Goal: Task Accomplishment & Management: Use online tool/utility

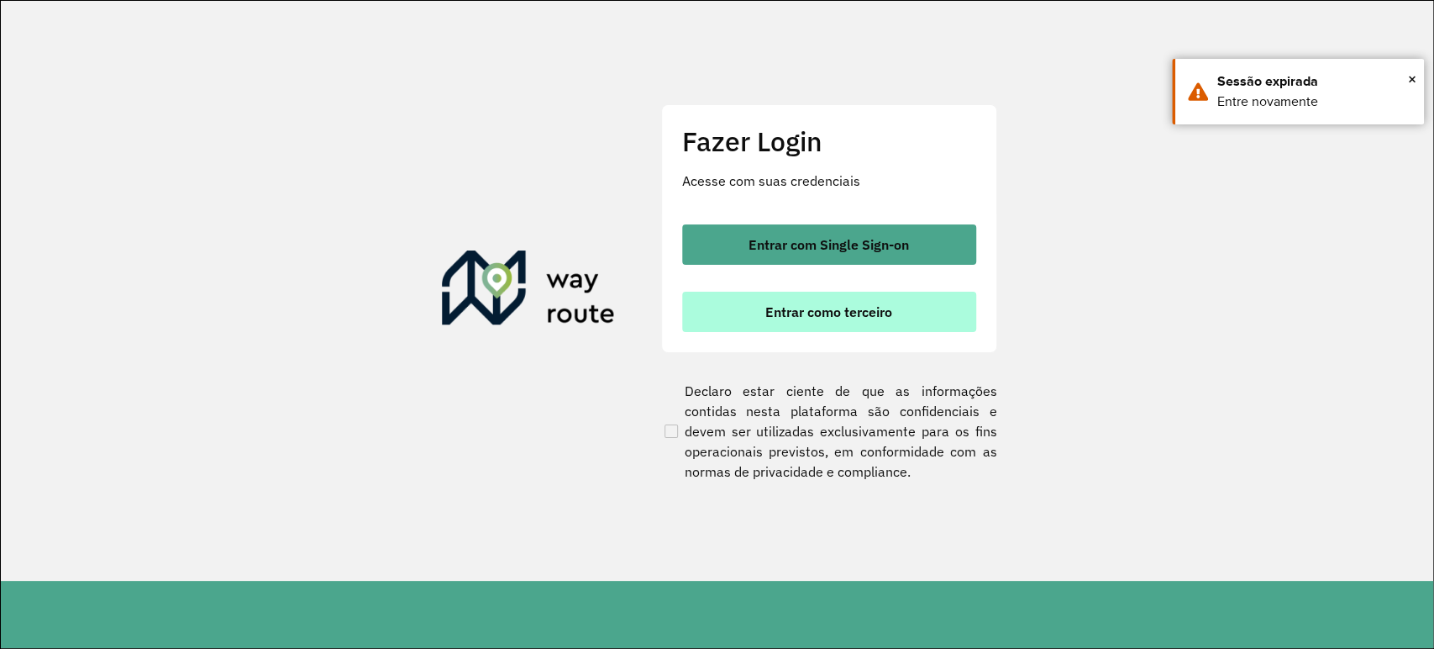
click at [832, 312] on span "Entrar como terceiro" at bounding box center [828, 311] width 127 height 13
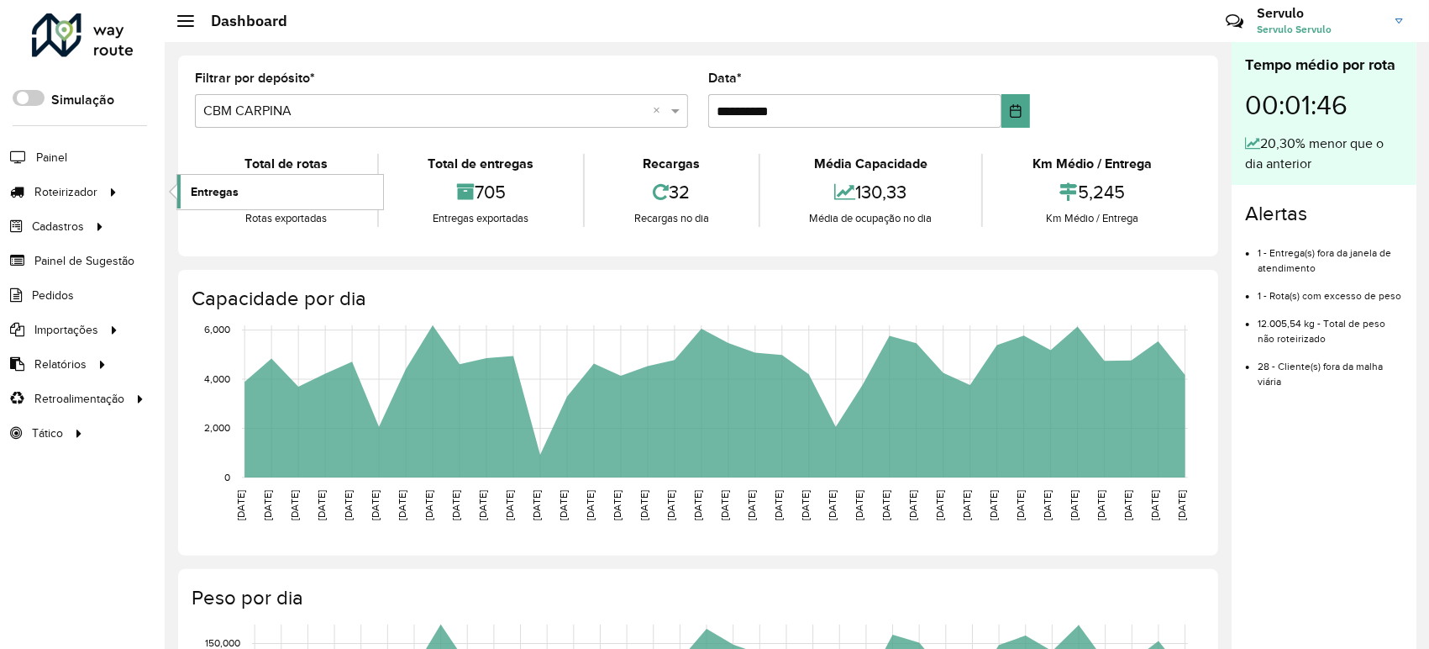
click at [206, 188] on span "Entregas" at bounding box center [215, 192] width 48 height 18
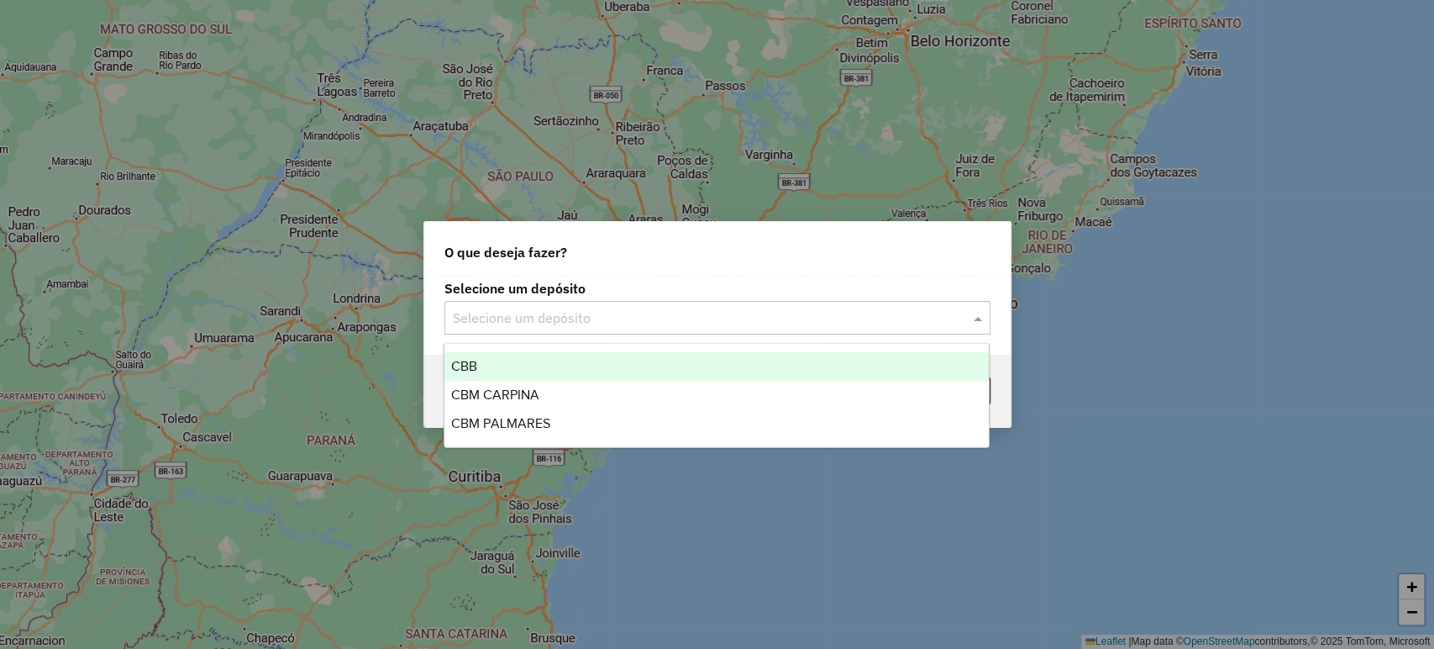
click at [636, 321] on input "text" at bounding box center [701, 318] width 496 height 20
click at [517, 370] on div "CBB" at bounding box center [716, 366] width 544 height 29
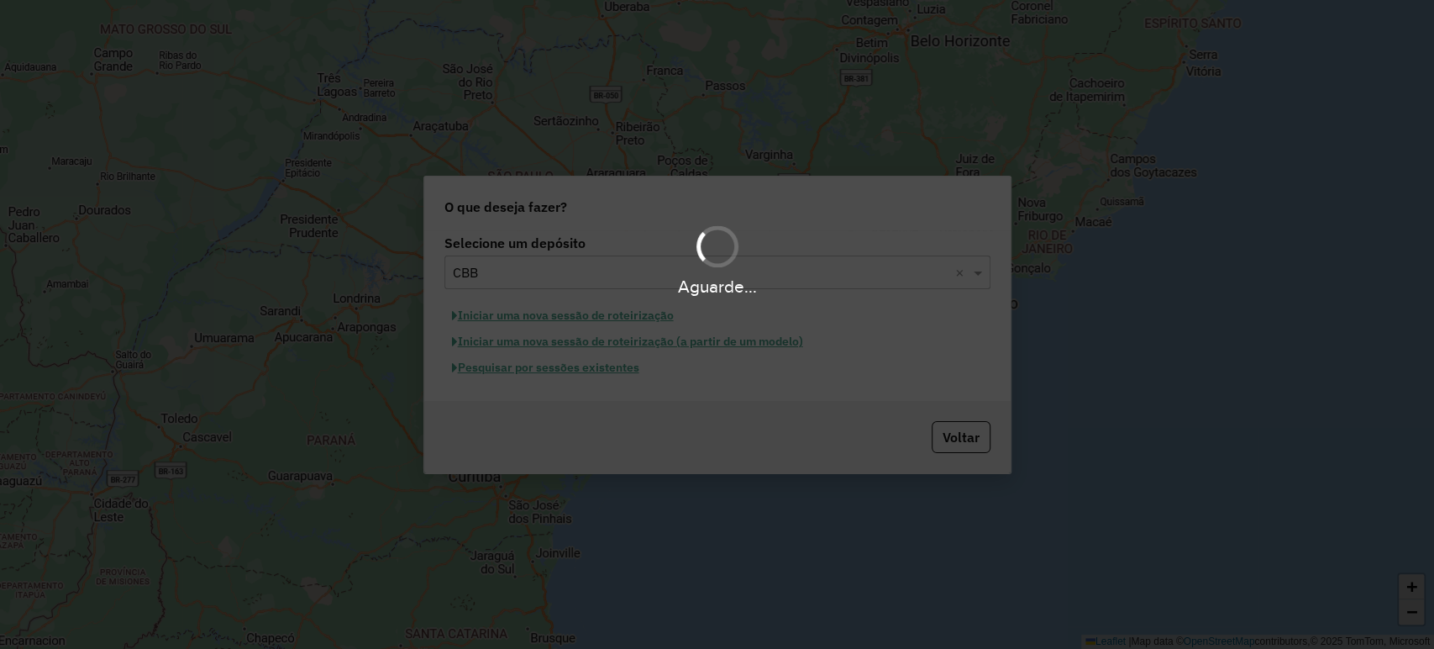
click at [565, 372] on div "Aguarde..." at bounding box center [717, 324] width 1434 height 649
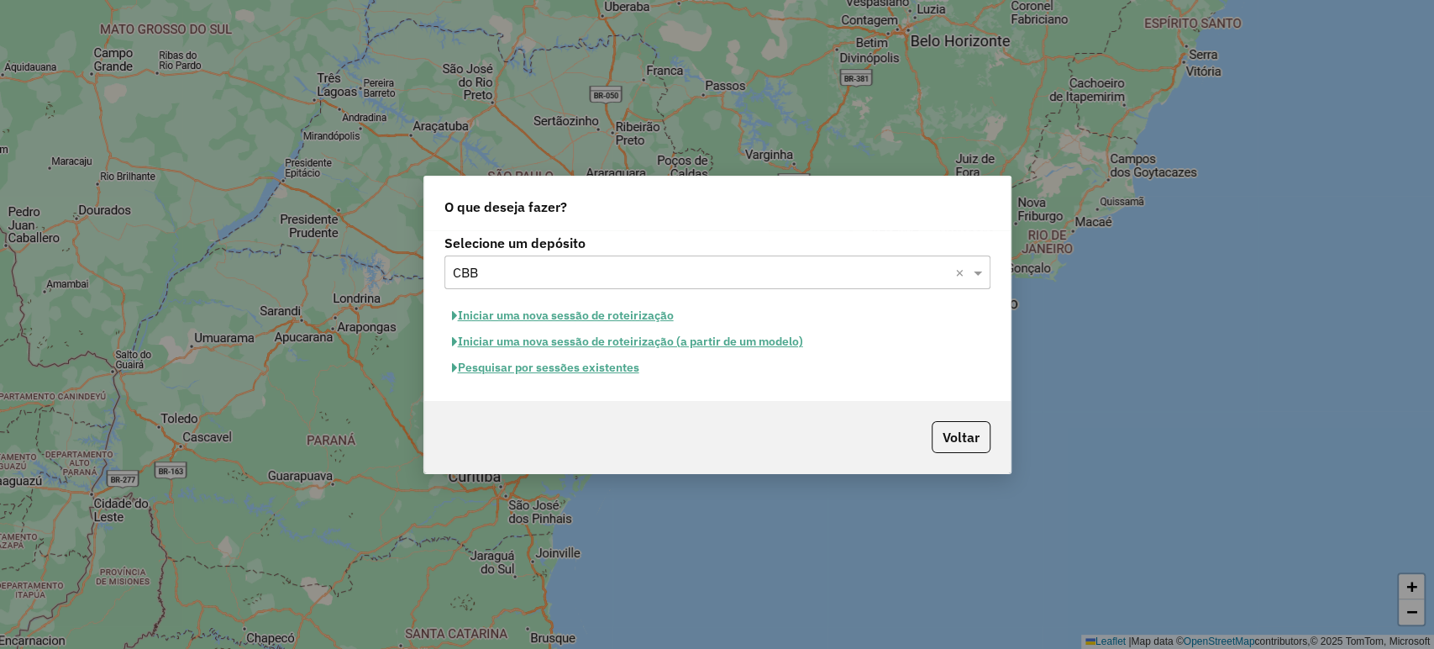
click at [563, 374] on button "Pesquisar por sessões existentes" at bounding box center [545, 368] width 202 height 26
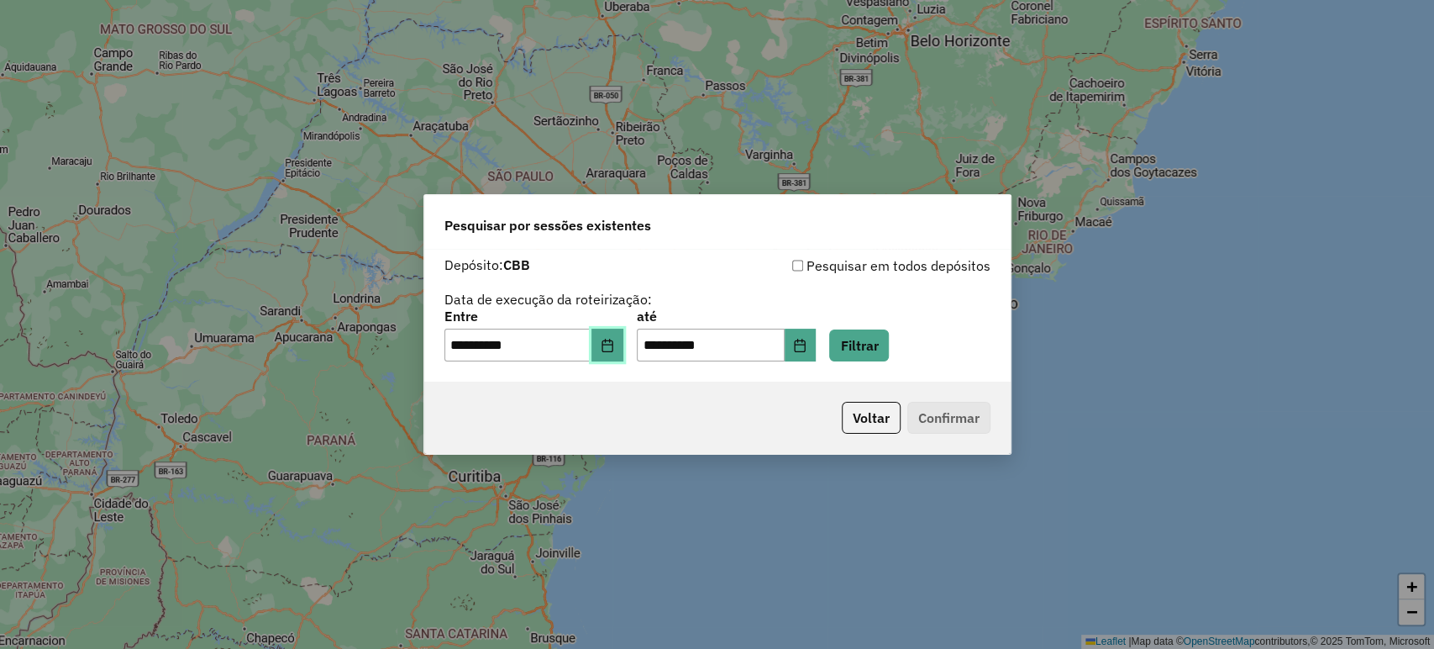
click at [612, 352] on button "Choose Date" at bounding box center [607, 345] width 32 height 34
click at [882, 351] on button "Filtrar" at bounding box center [859, 345] width 60 height 32
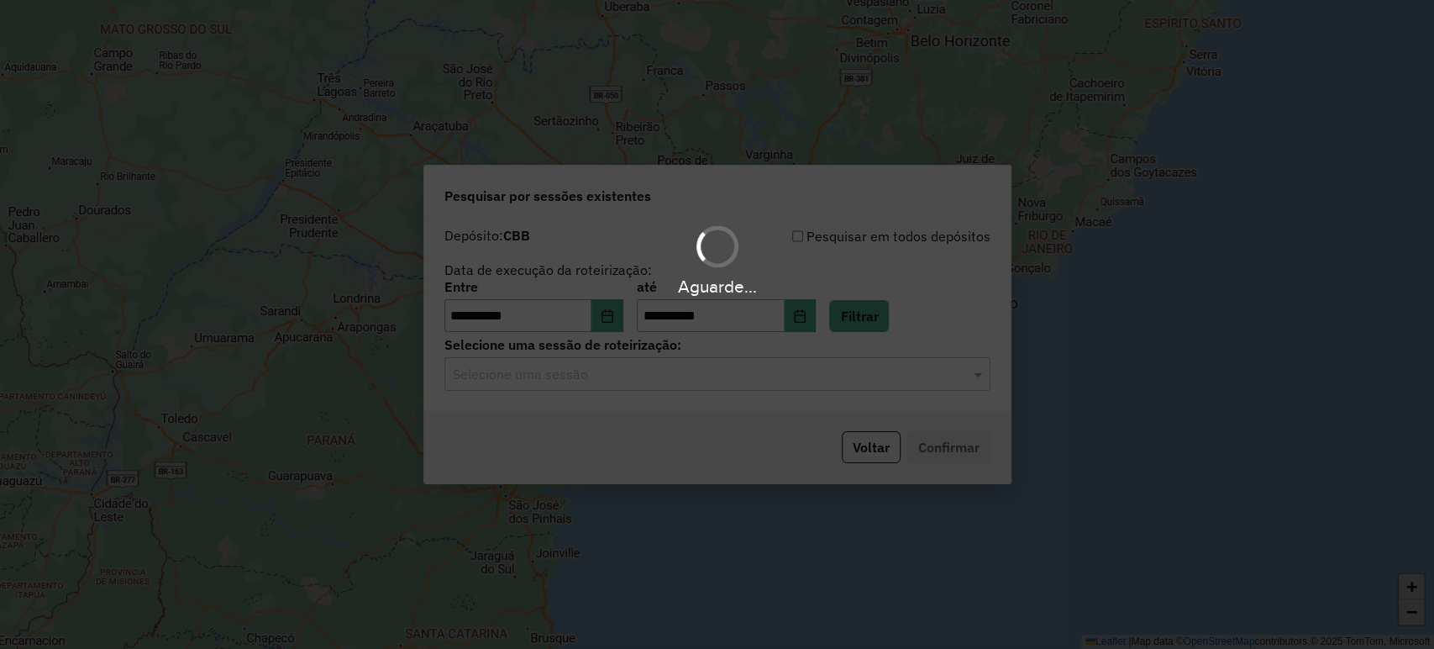
click at [590, 370] on div "Aguarde..." at bounding box center [717, 324] width 1434 height 649
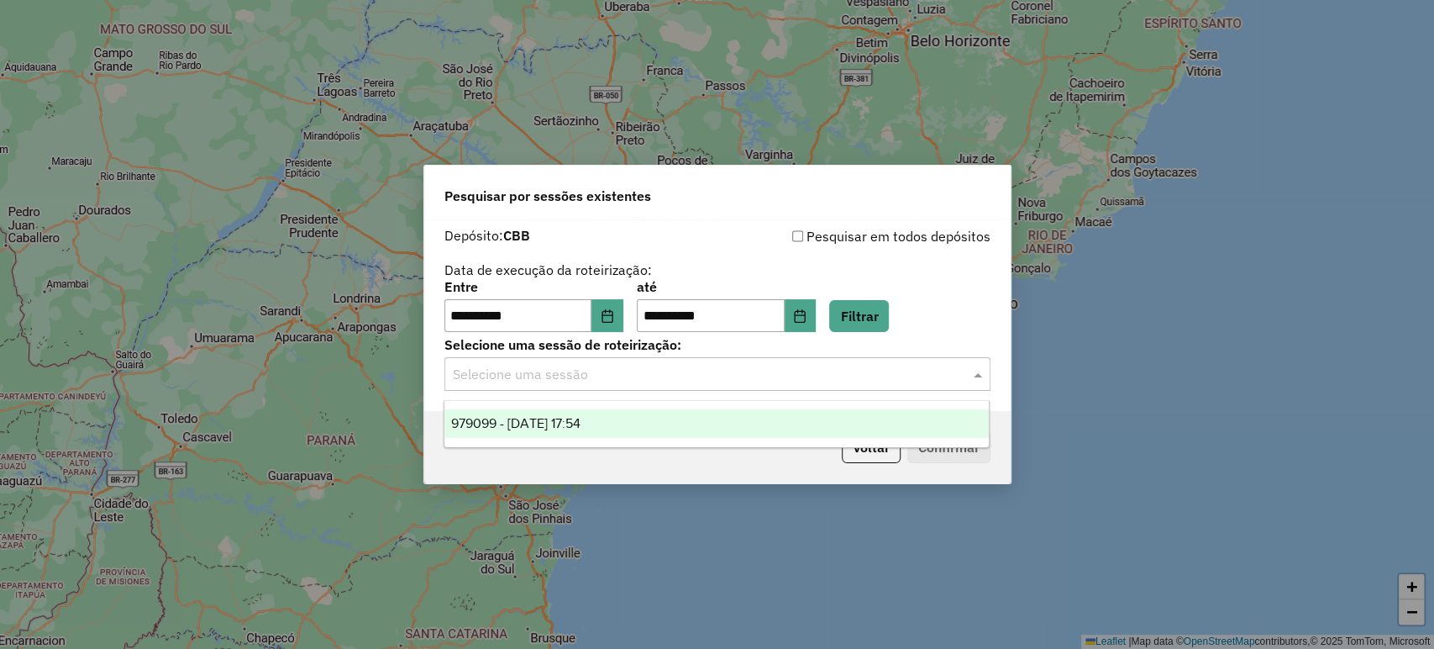
click at [591, 373] on input "text" at bounding box center [701, 375] width 496 height 20
click at [568, 418] on span "979099 - 14/08/2025 17:54" at bounding box center [515, 423] width 129 height 14
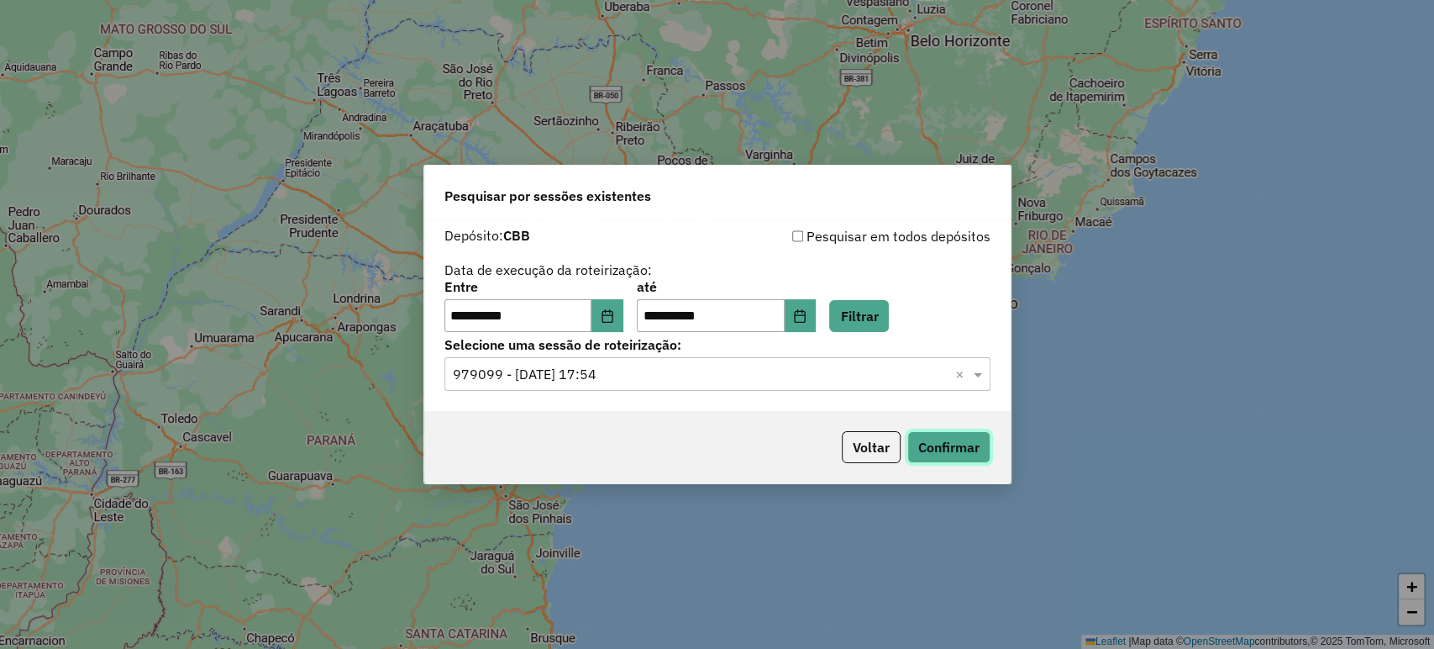
click at [967, 442] on button "Confirmar" at bounding box center [948, 447] width 83 height 32
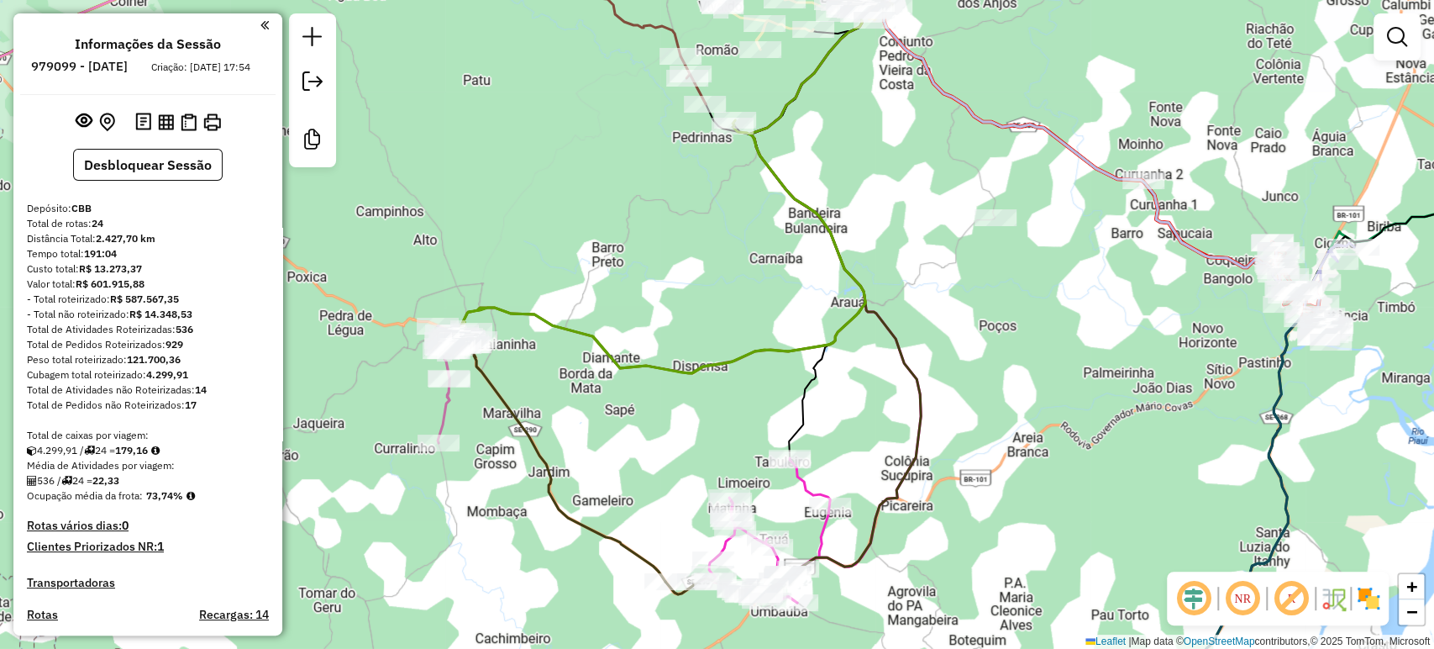
drag, startPoint x: 523, startPoint y: 473, endPoint x: 597, endPoint y: 338, distance: 154.1
click at [597, 339] on div "Janela de atendimento Grade de atendimento Capacidade Transportadoras Veículos …" at bounding box center [717, 324] width 1434 height 649
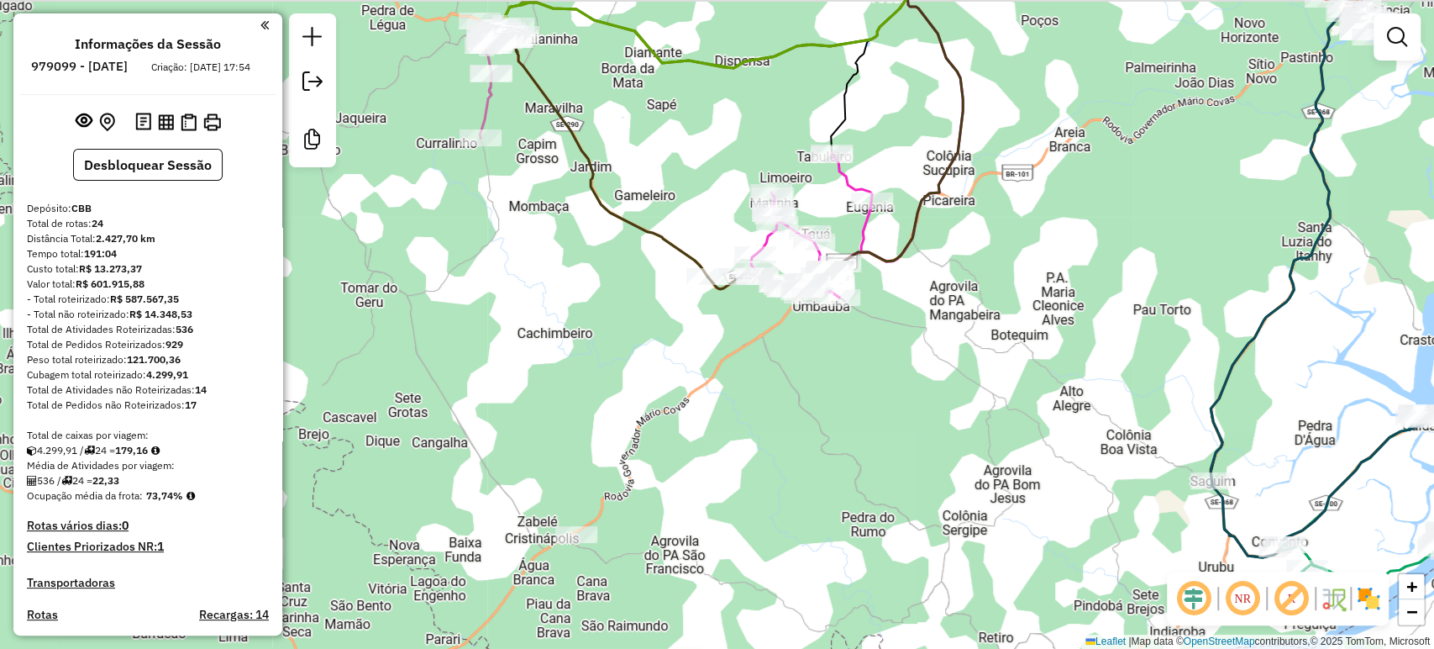
drag, startPoint x: 692, startPoint y: 118, endPoint x: 730, endPoint y: 185, distance: 76.4
click at [730, 185] on div "Janela de atendimento Grade de atendimento Capacidade Transportadoras Veículos …" at bounding box center [717, 324] width 1434 height 649
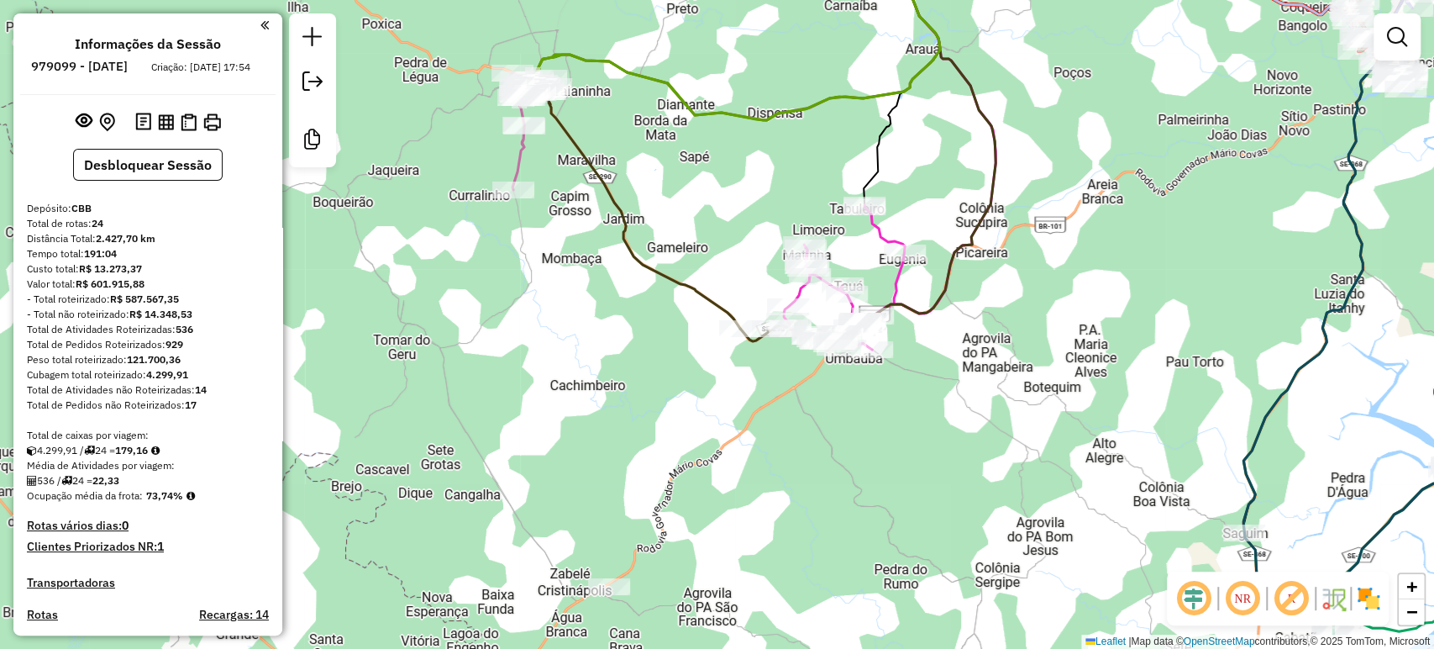
click at [995, 369] on div "Janela de atendimento Grade de atendimento Capacidade Transportadoras Veículos …" at bounding box center [717, 324] width 1434 height 649
